Goal: Navigation & Orientation: Understand site structure

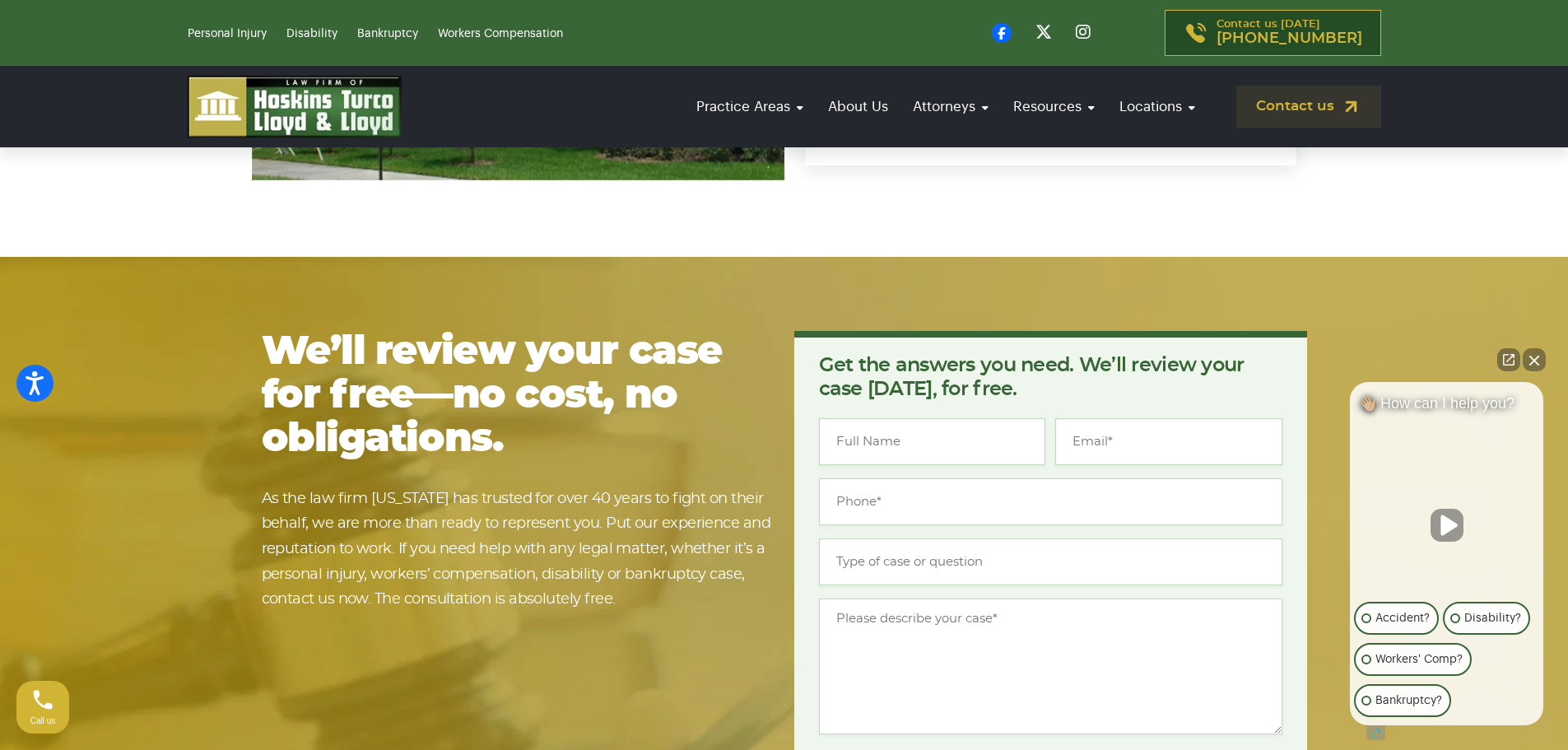
scroll to position [14170, 0]
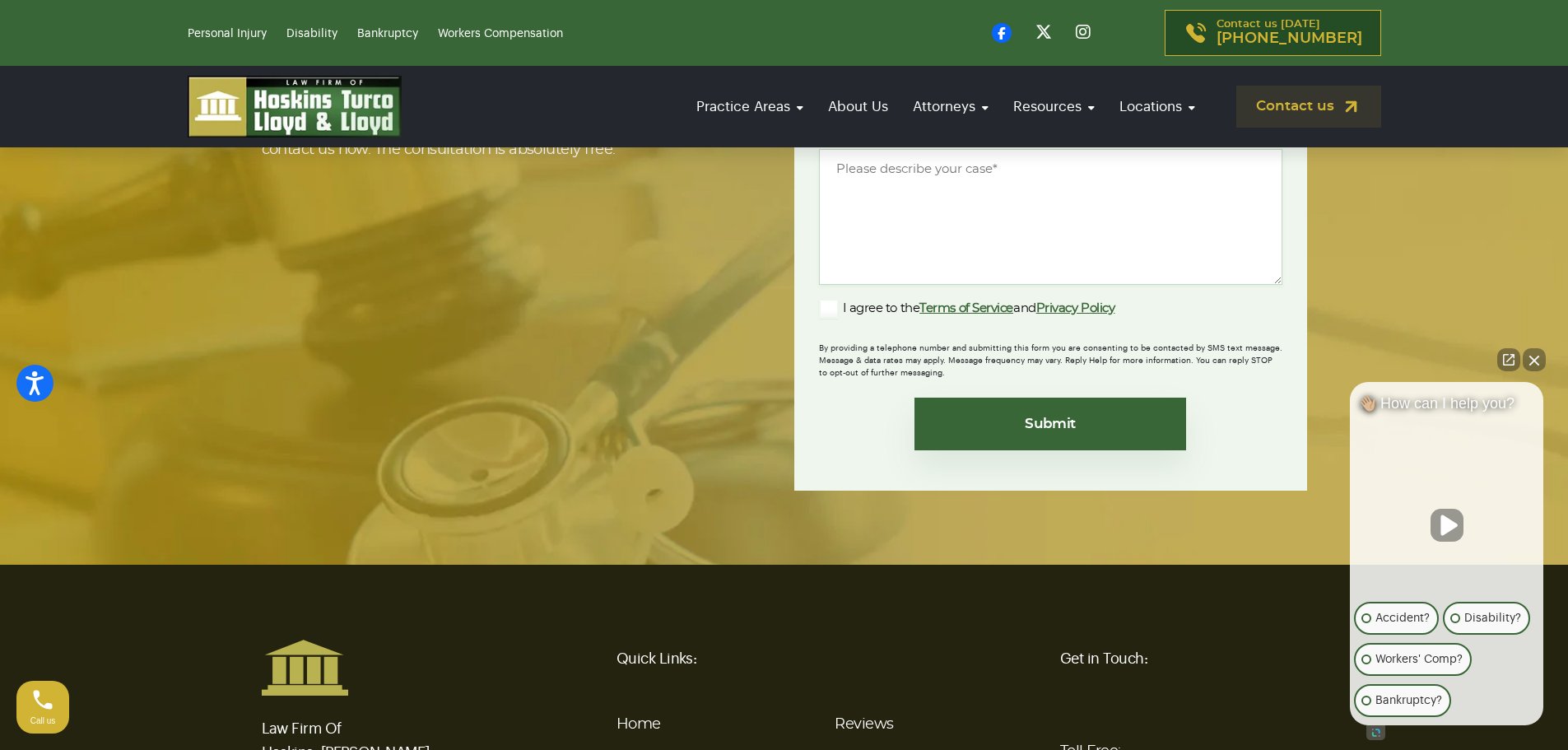
click at [684, 749] on link "Practice Areas" at bounding box center [666, 760] width 100 height 15
click at [889, 749] on link "Locations" at bounding box center [868, 760] width 68 height 15
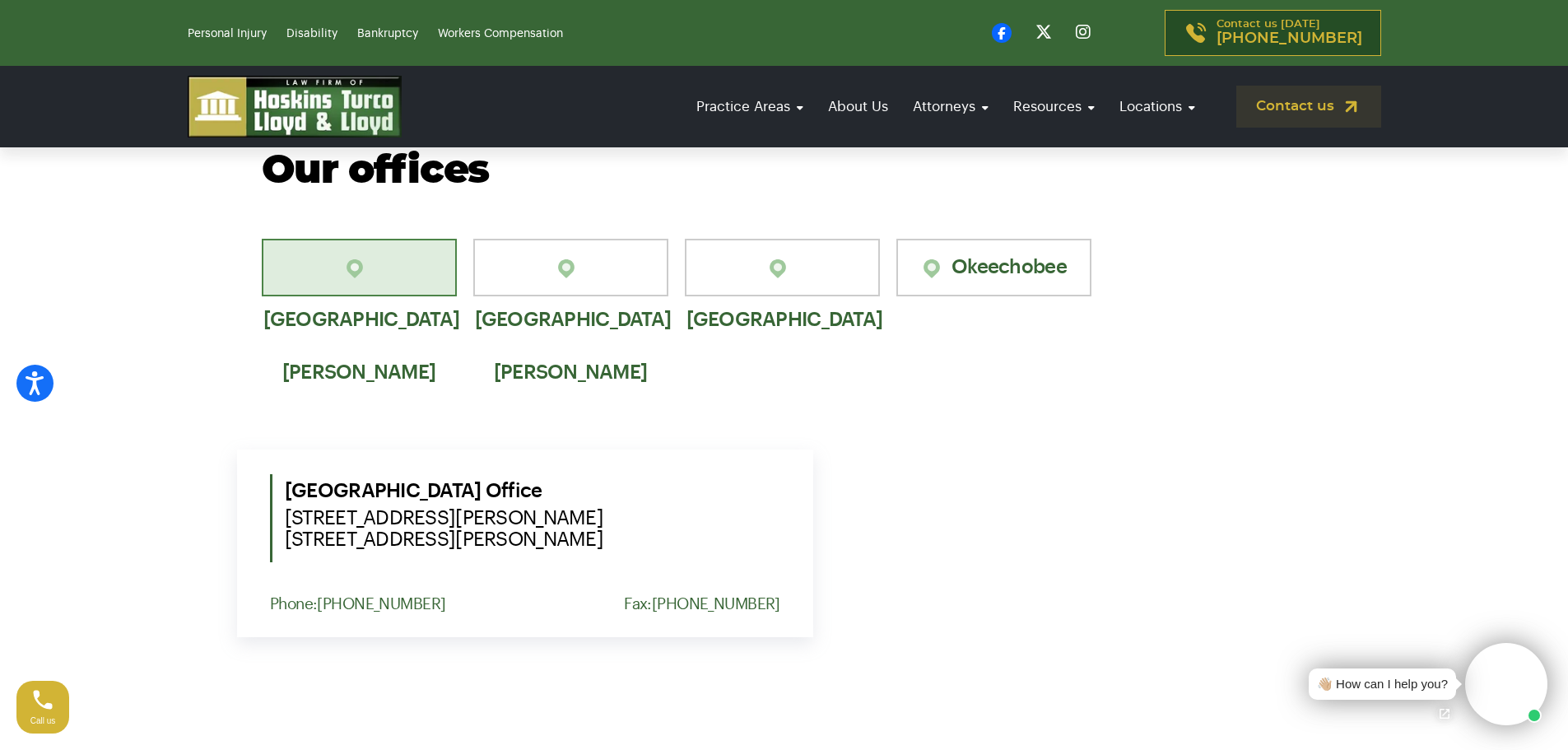
scroll to position [1070, 0]
